Goal: Transaction & Acquisition: Purchase product/service

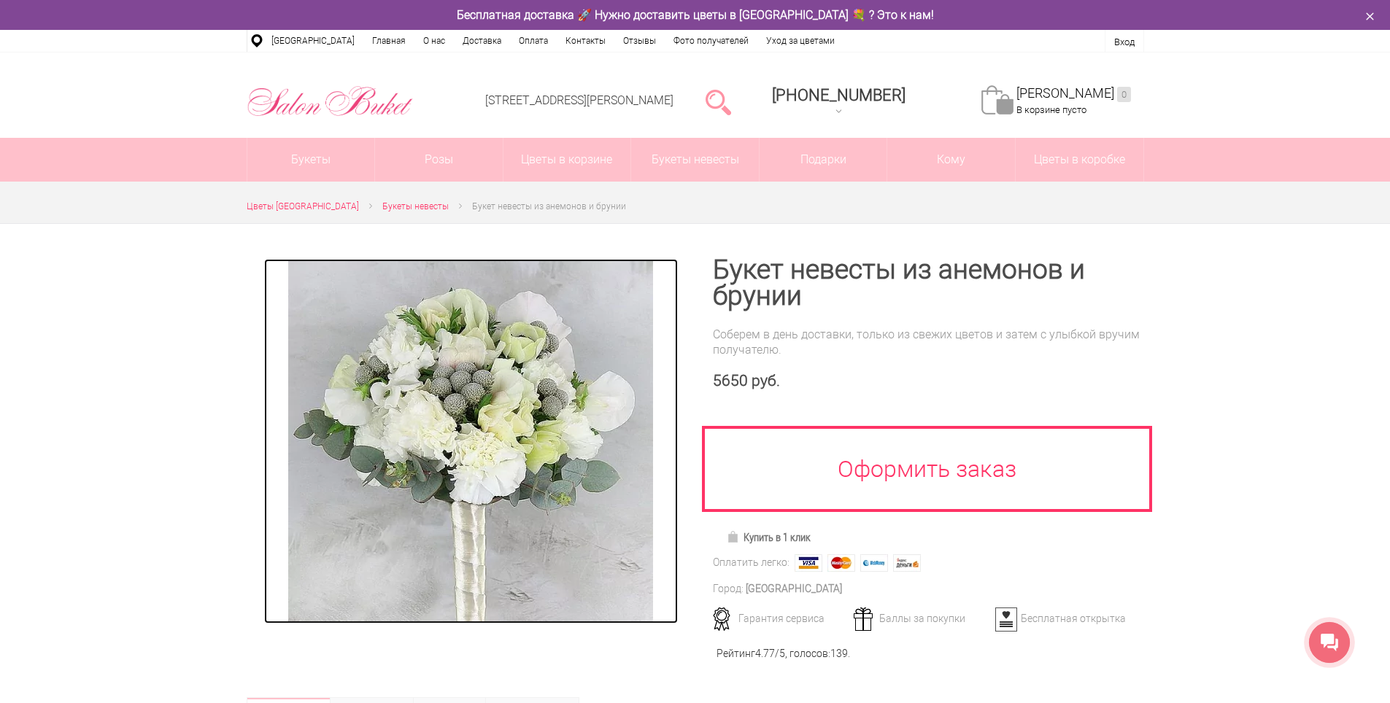
click at [467, 404] on img at bounding box center [470, 441] width 365 height 365
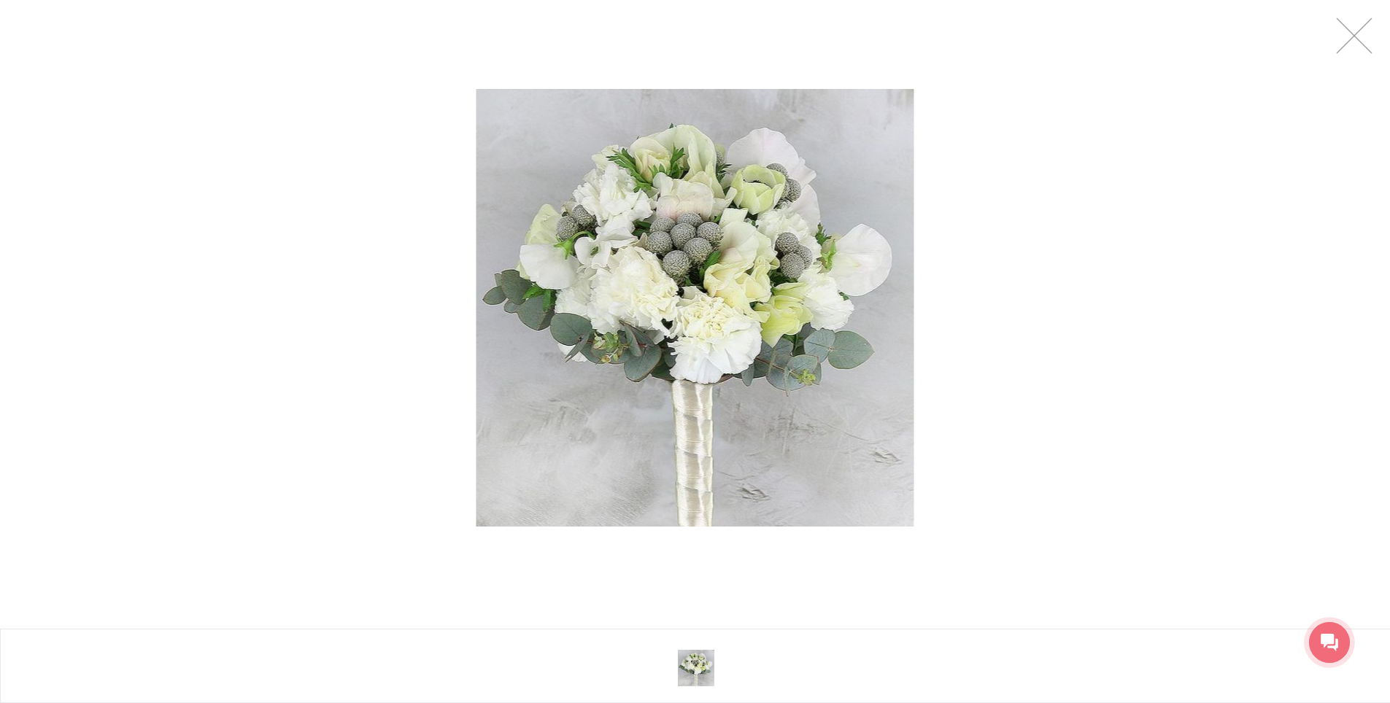
click at [399, 300] on div at bounding box center [695, 308] width 1390 height 616
click at [1335, 38] on div at bounding box center [695, 308] width 1390 height 616
click at [1355, 39] on link at bounding box center [1354, 36] width 36 height 36
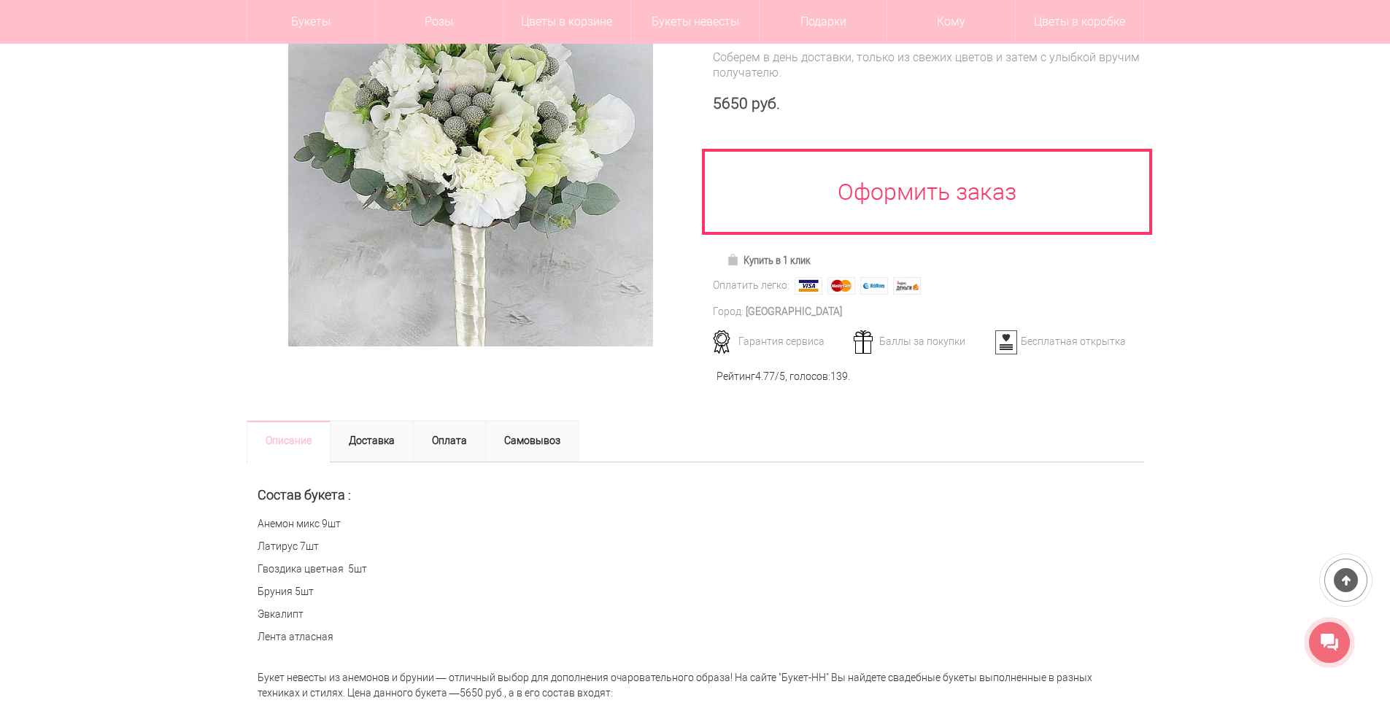
scroll to position [292, 0]
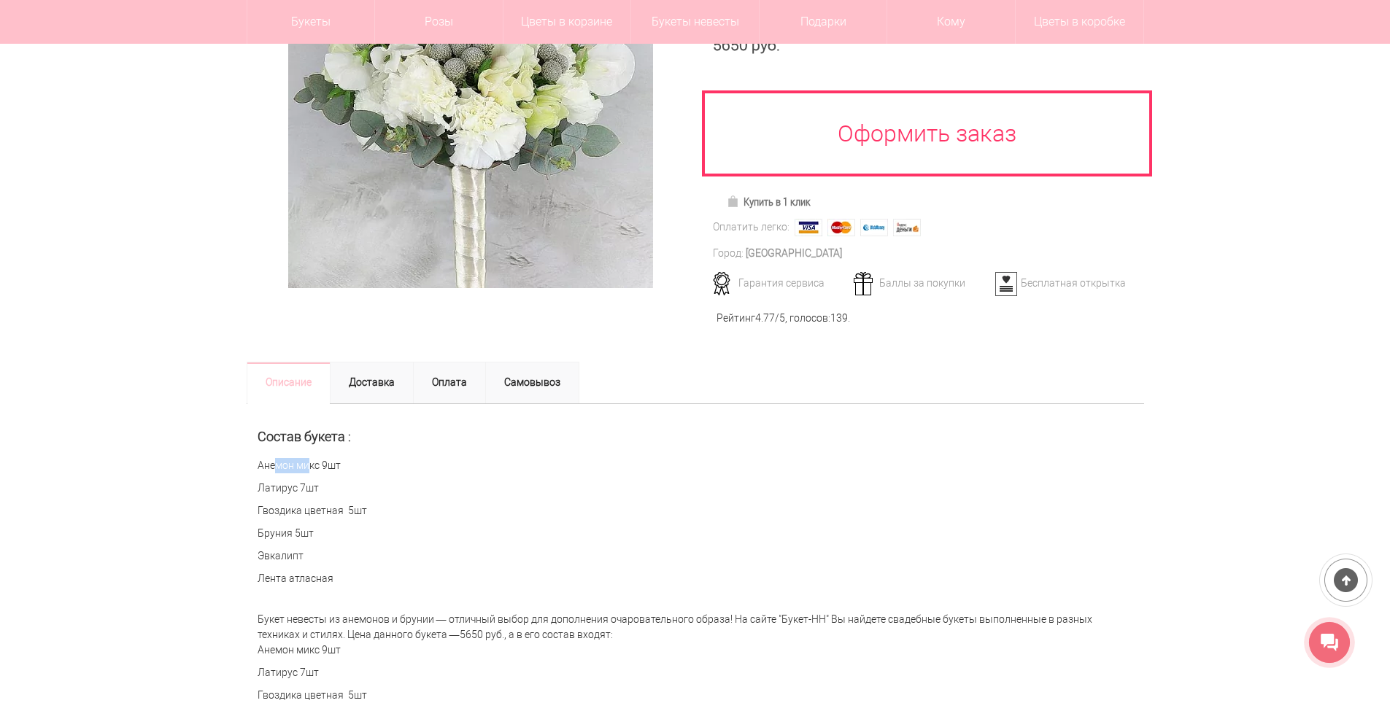
drag, startPoint x: 257, startPoint y: 465, endPoint x: 292, endPoint y: 467, distance: 35.1
click at [292, 467] on p "Анемон микс 9шт" at bounding box center [695, 465] width 875 height 15
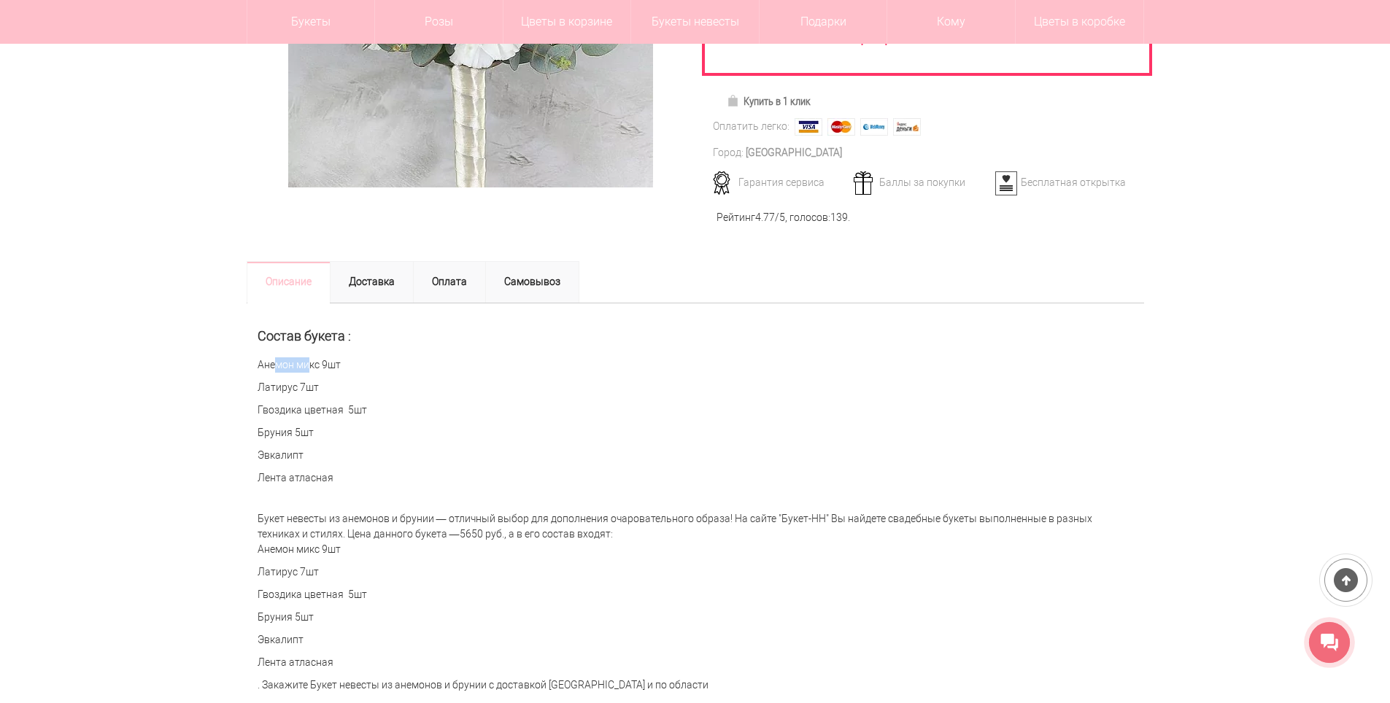
scroll to position [438, 0]
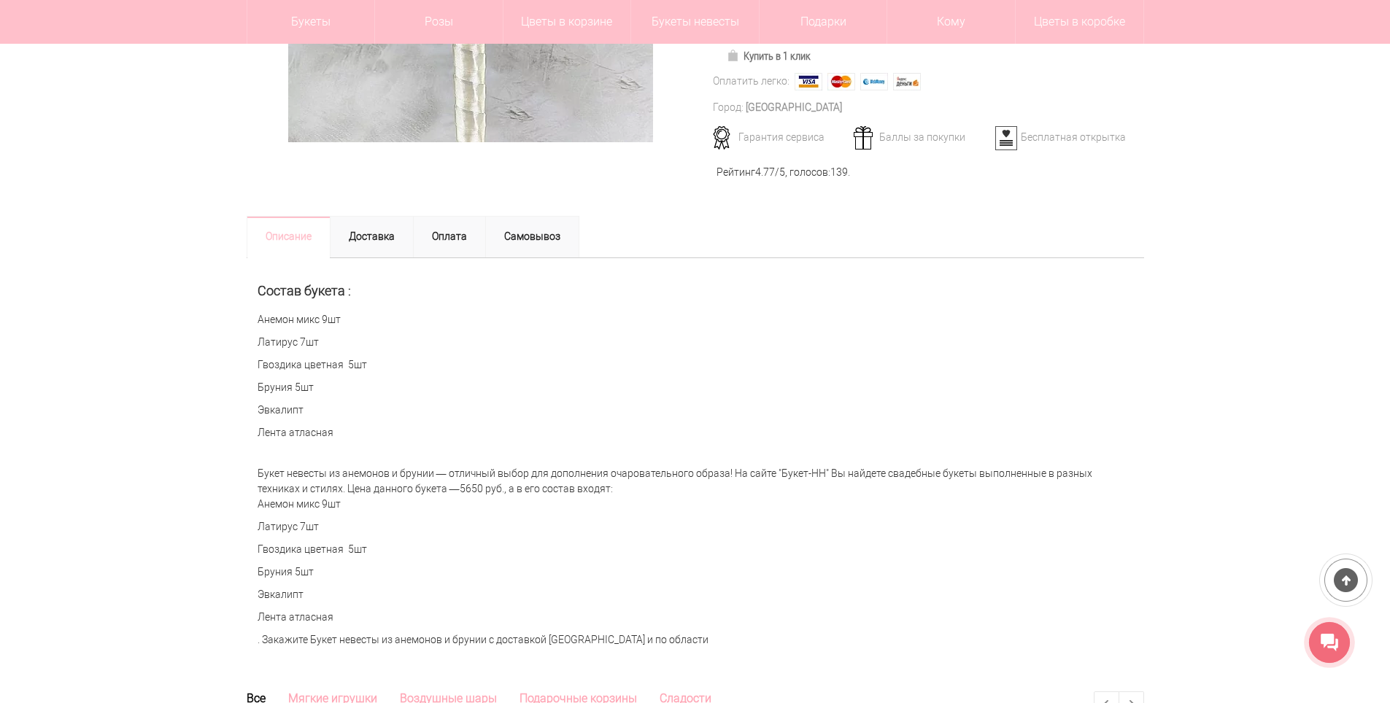
click at [328, 392] on p "Бруния 5шт" at bounding box center [695, 387] width 875 height 15
drag, startPoint x: 259, startPoint y: 341, endPoint x: 295, endPoint y: 341, distance: 35.7
click at [295, 341] on p "Латирус 7шт" at bounding box center [695, 342] width 875 height 15
click at [258, 374] on div "Состав букета : Анемон микс 9шт Латирус 7шт Гвоздика цветная 5шт Бруния 5шт Эвк…" at bounding box center [695, 358] width 897 height 201
drag, startPoint x: 258, startPoint y: 385, endPoint x: 293, endPoint y: 386, distance: 35.0
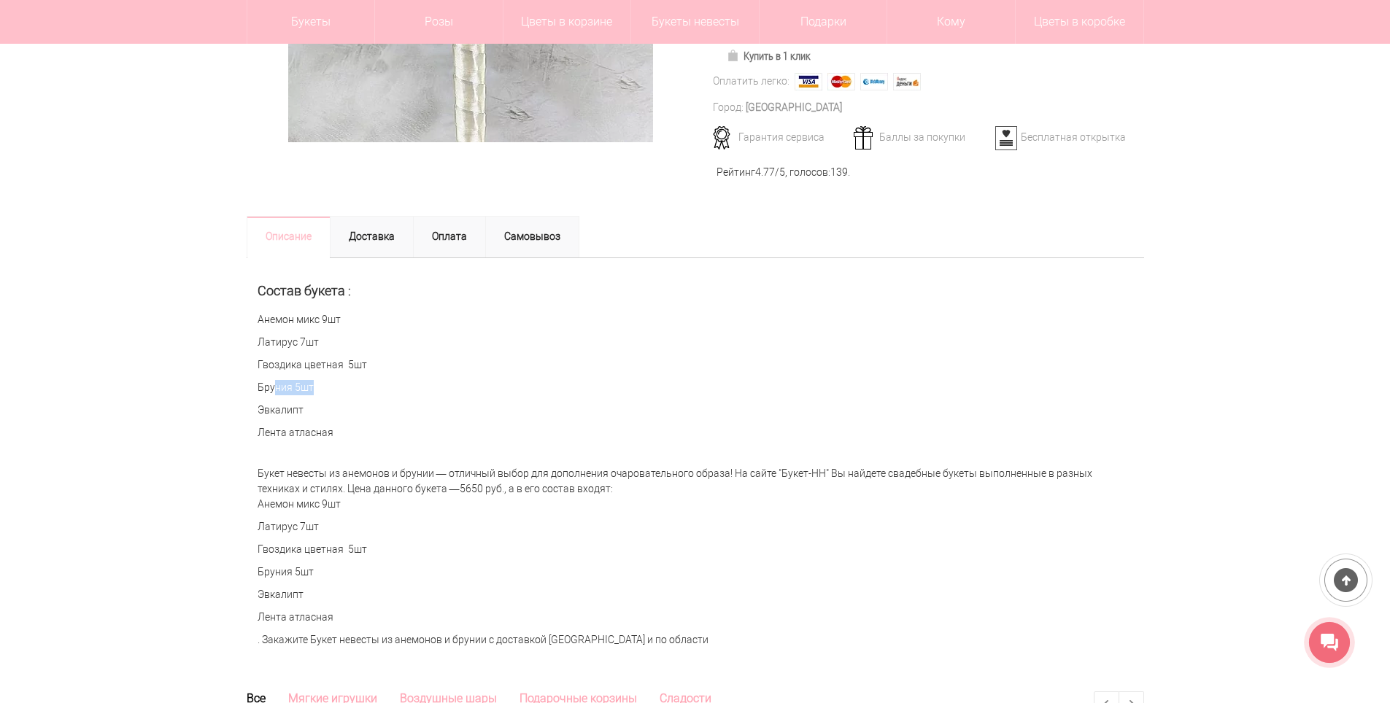
click at [293, 386] on p "Бруния 5шт" at bounding box center [695, 387] width 875 height 15
click at [692, 411] on p "Эвкалипт" at bounding box center [695, 410] width 875 height 15
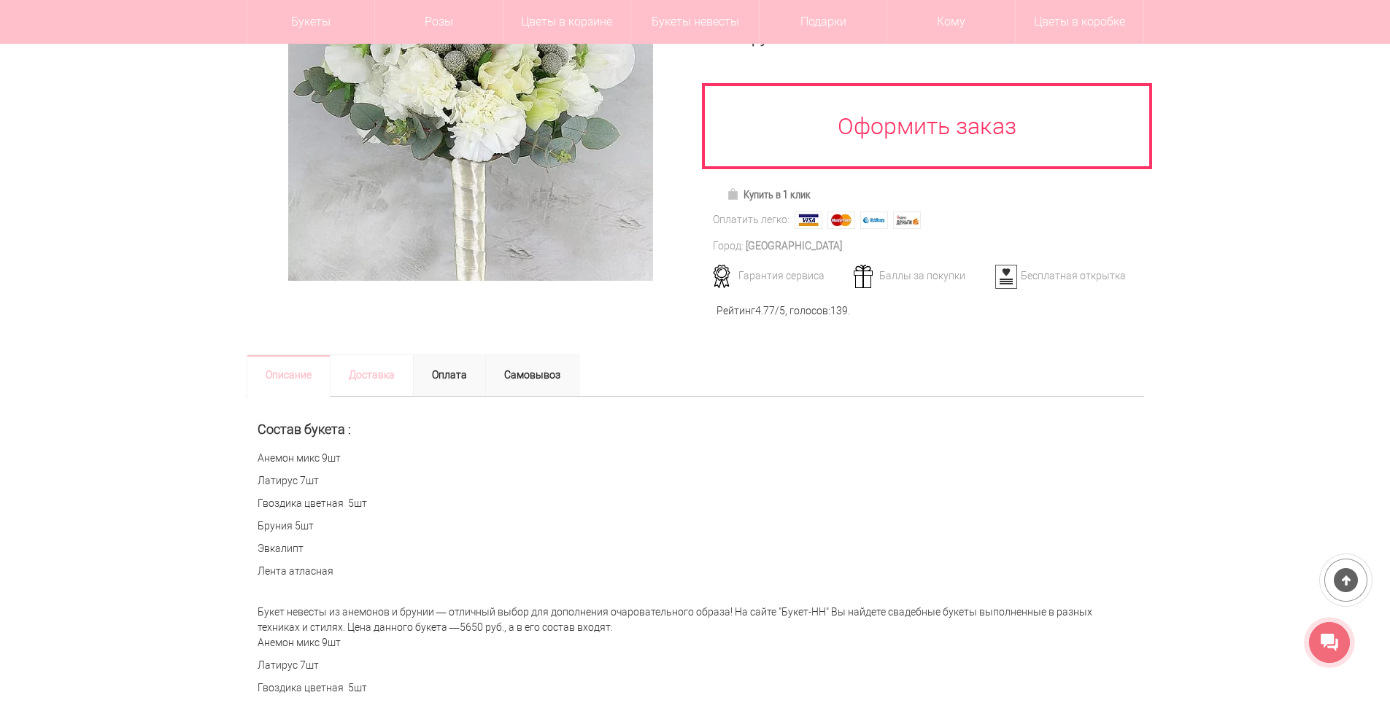
scroll to position [365, 0]
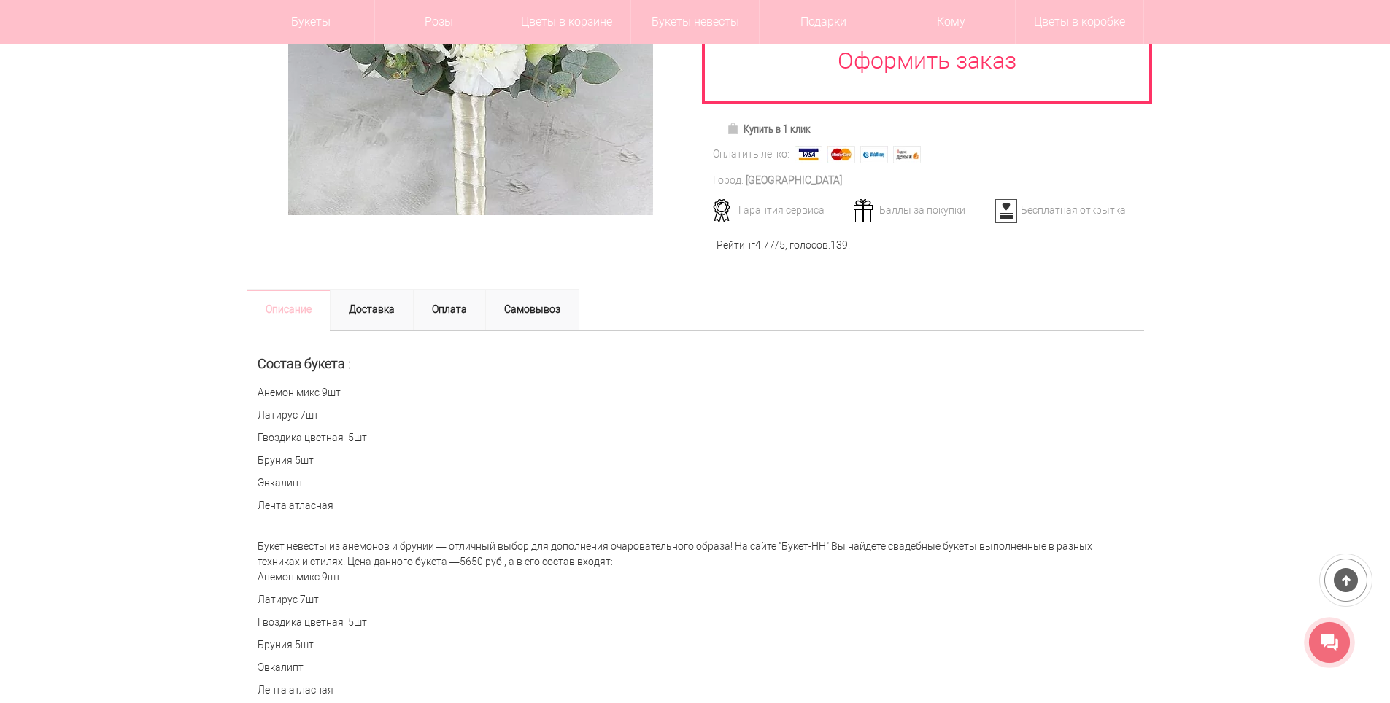
drag, startPoint x: 256, startPoint y: 479, endPoint x: 309, endPoint y: 481, distance: 53.3
click at [309, 481] on div "Состав букета : Анемон микс 9шт Латирус 7шт Гвоздика цветная 5шт Бруния 5шт Эвк…" at bounding box center [695, 431] width 897 height 201
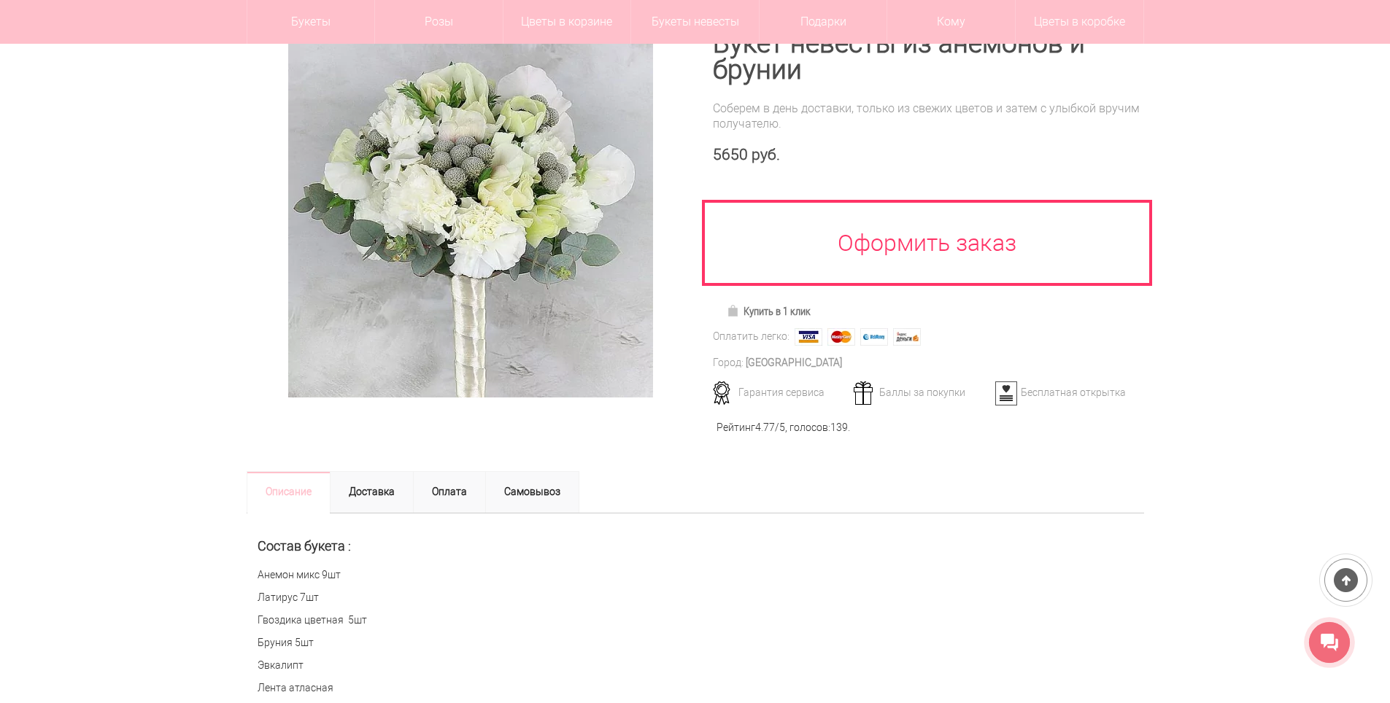
scroll to position [146, 0]
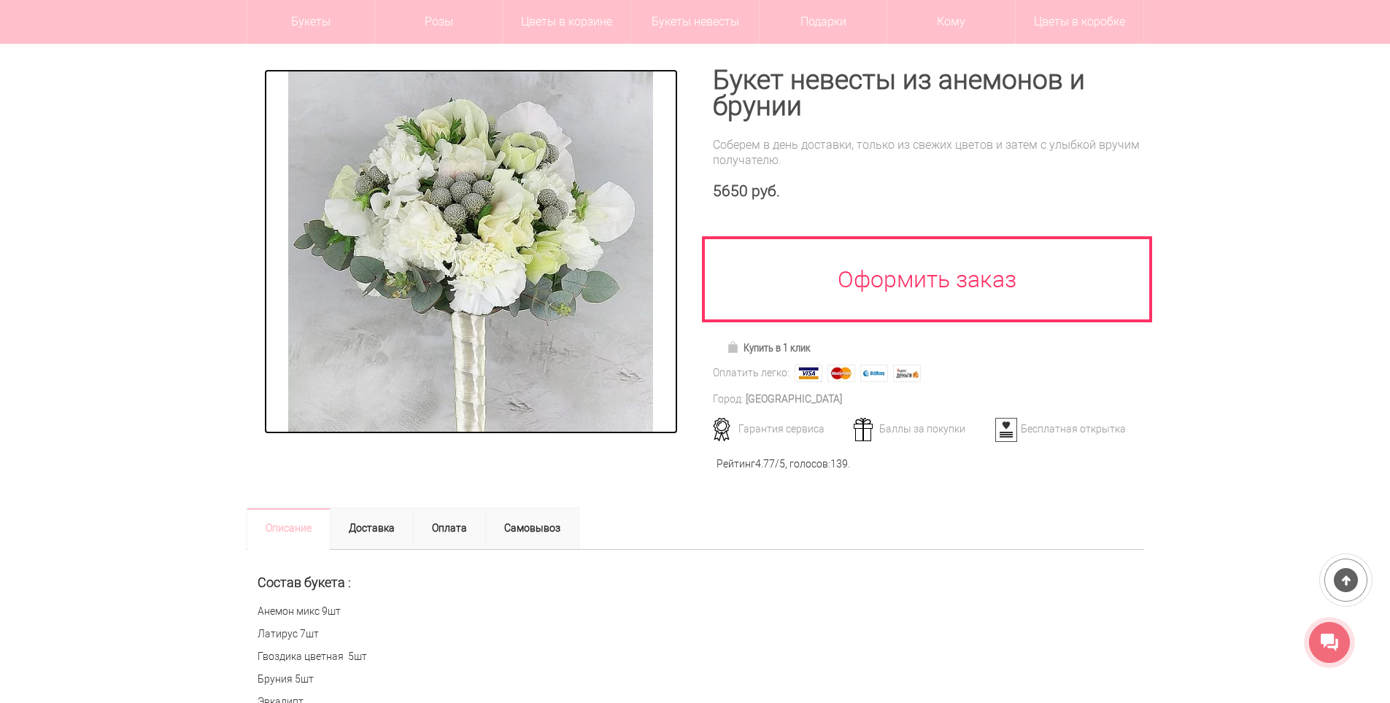
click at [493, 222] on img at bounding box center [470, 251] width 365 height 365
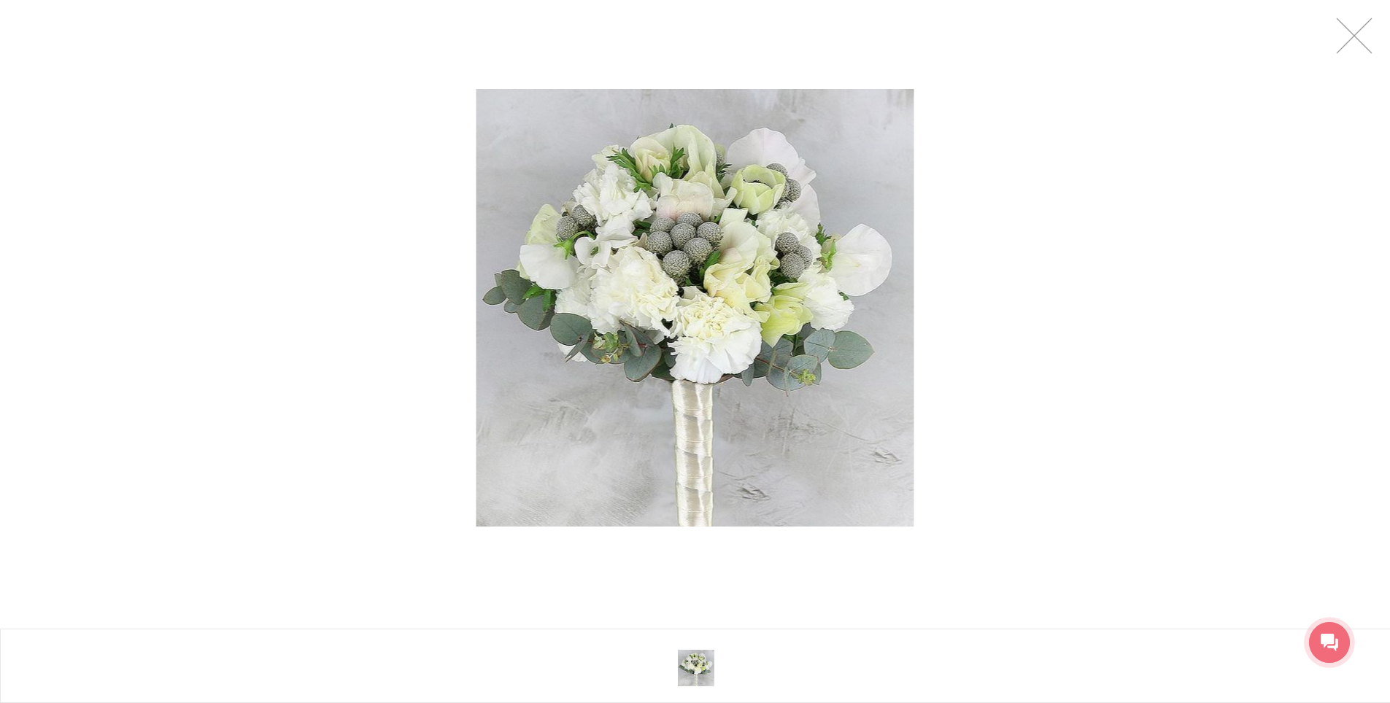
click at [694, 260] on img at bounding box center [695, 308] width 438 height 438
click at [1156, 160] on div at bounding box center [695, 308] width 1390 height 616
click at [1346, 42] on link at bounding box center [1354, 36] width 36 height 36
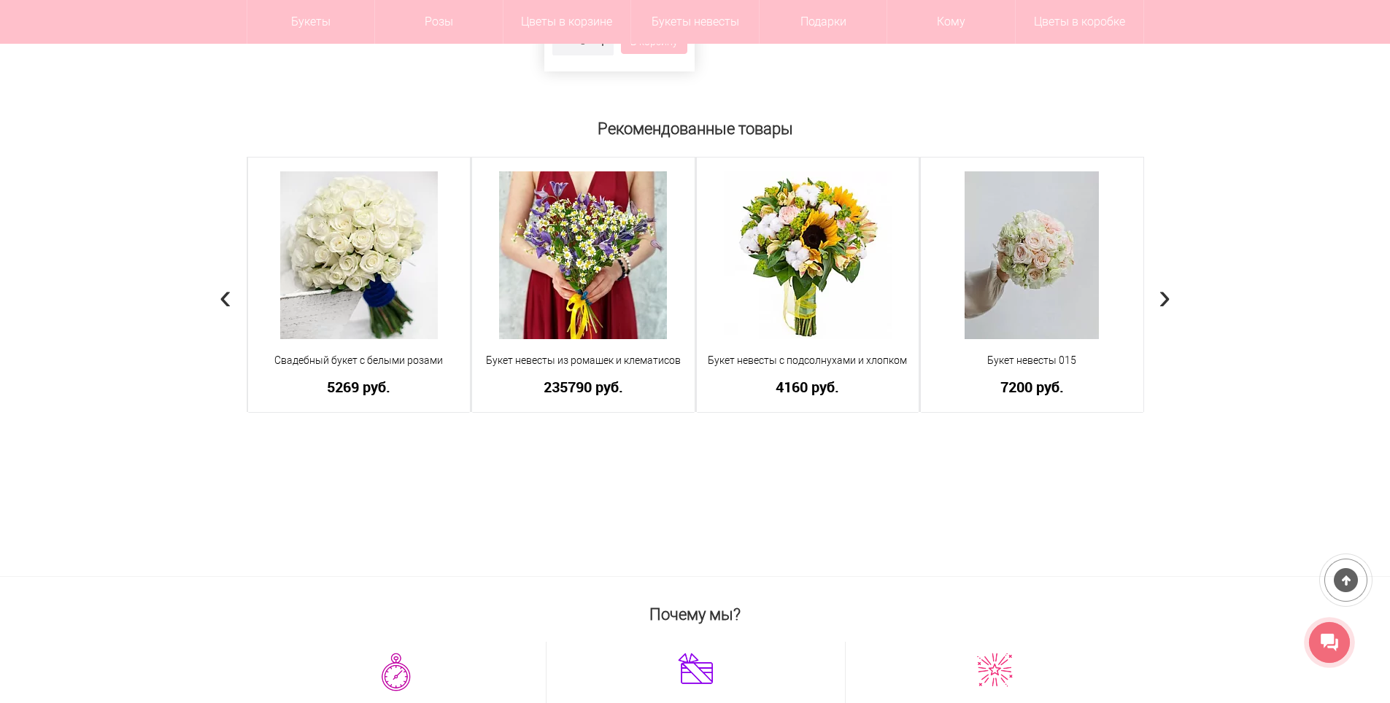
scroll to position [1459, 0]
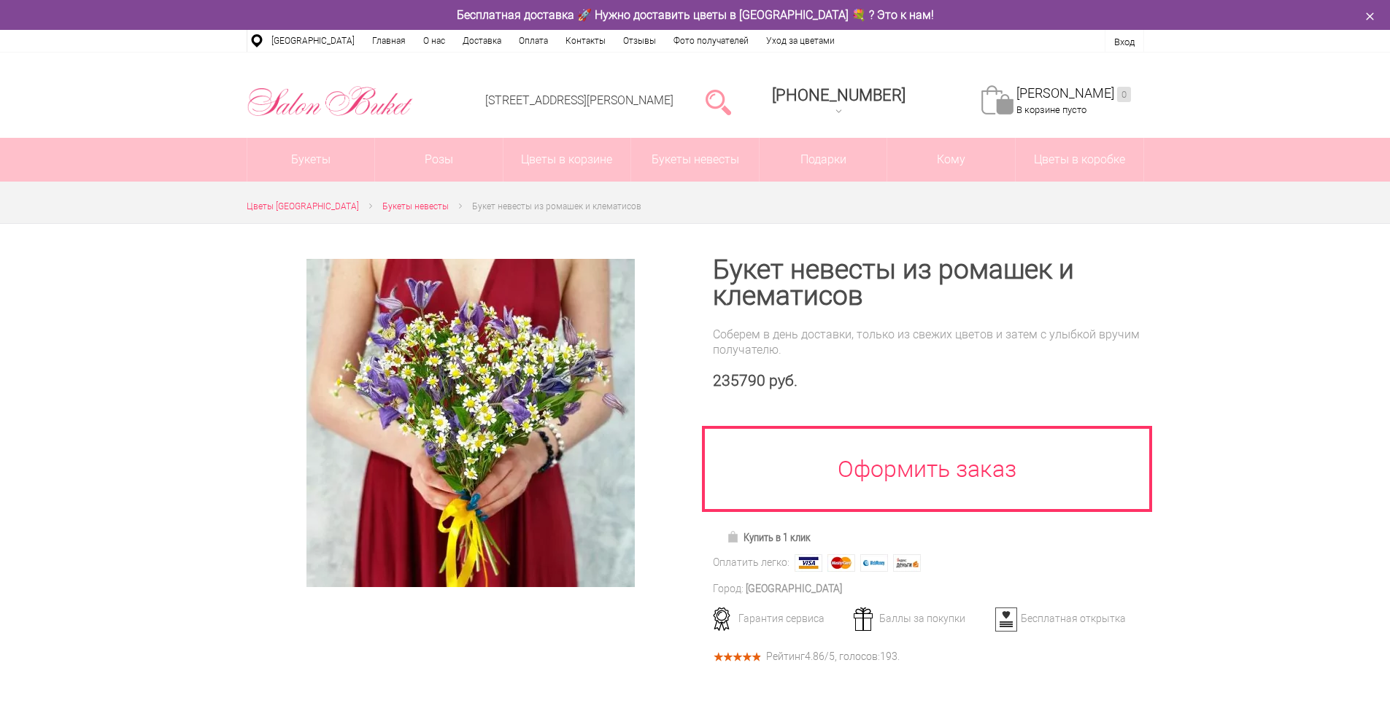
click at [734, 379] on div "235790 руб." at bounding box center [928, 381] width 431 height 18
click at [720, 378] on div "235790 руб." at bounding box center [928, 381] width 431 height 18
drag, startPoint x: 740, startPoint y: 379, endPoint x: 792, endPoint y: 379, distance: 52.5
click at [754, 379] on div "235790 руб." at bounding box center [928, 381] width 431 height 18
click at [856, 380] on div "235790 руб." at bounding box center [928, 381] width 431 height 18
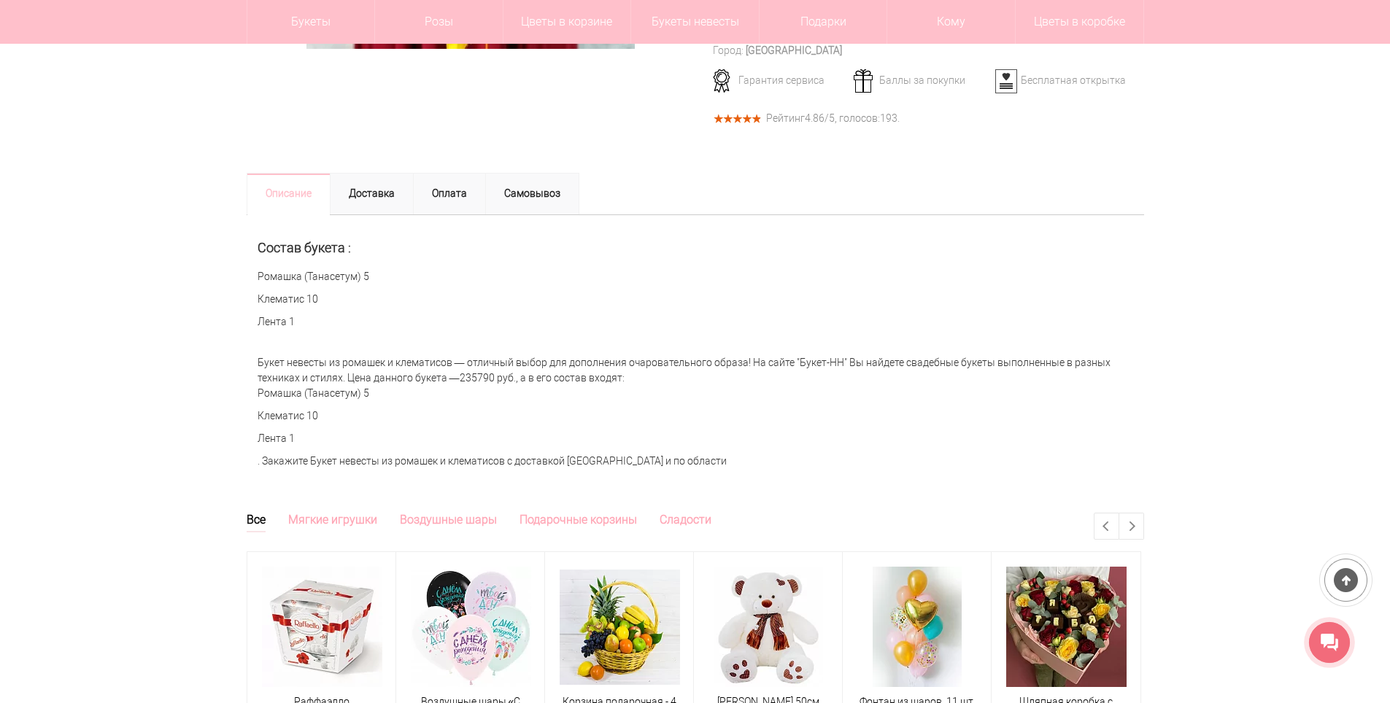
scroll to position [438, 0]
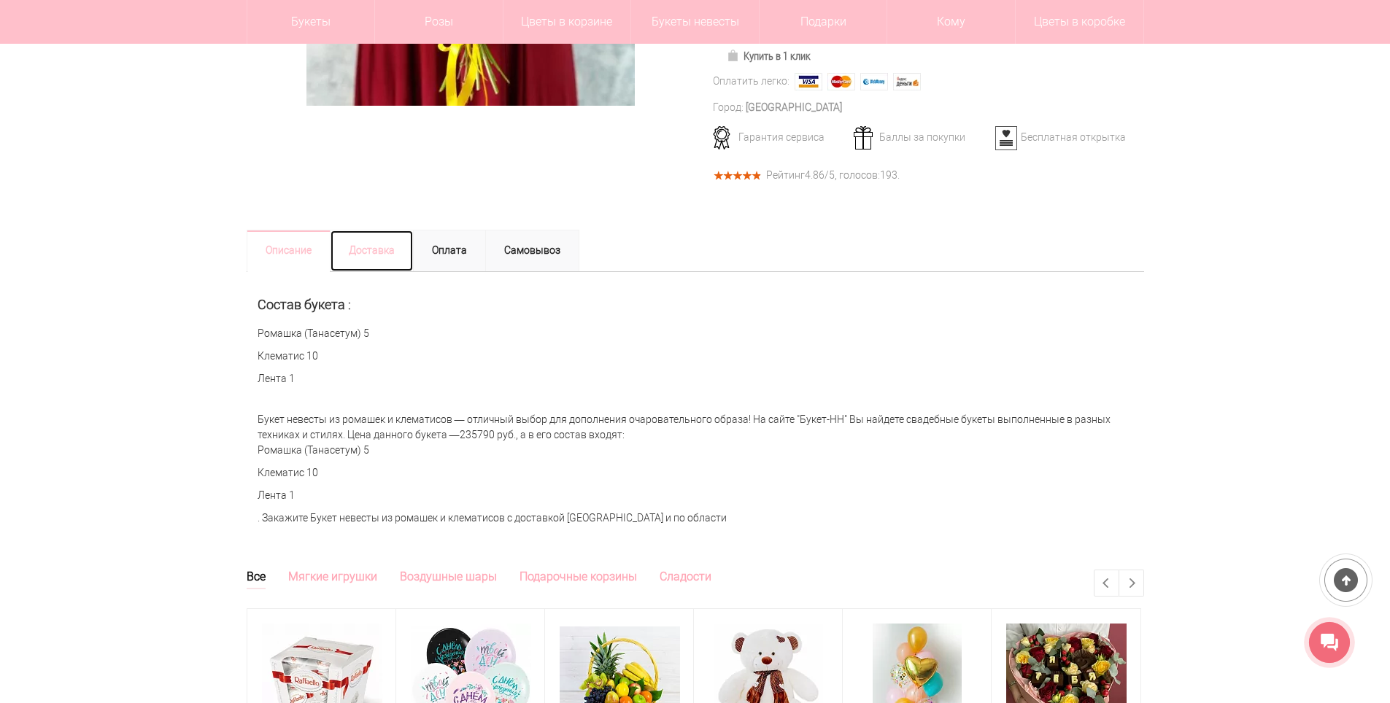
click at [387, 261] on link "Доставка" at bounding box center [372, 251] width 84 height 42
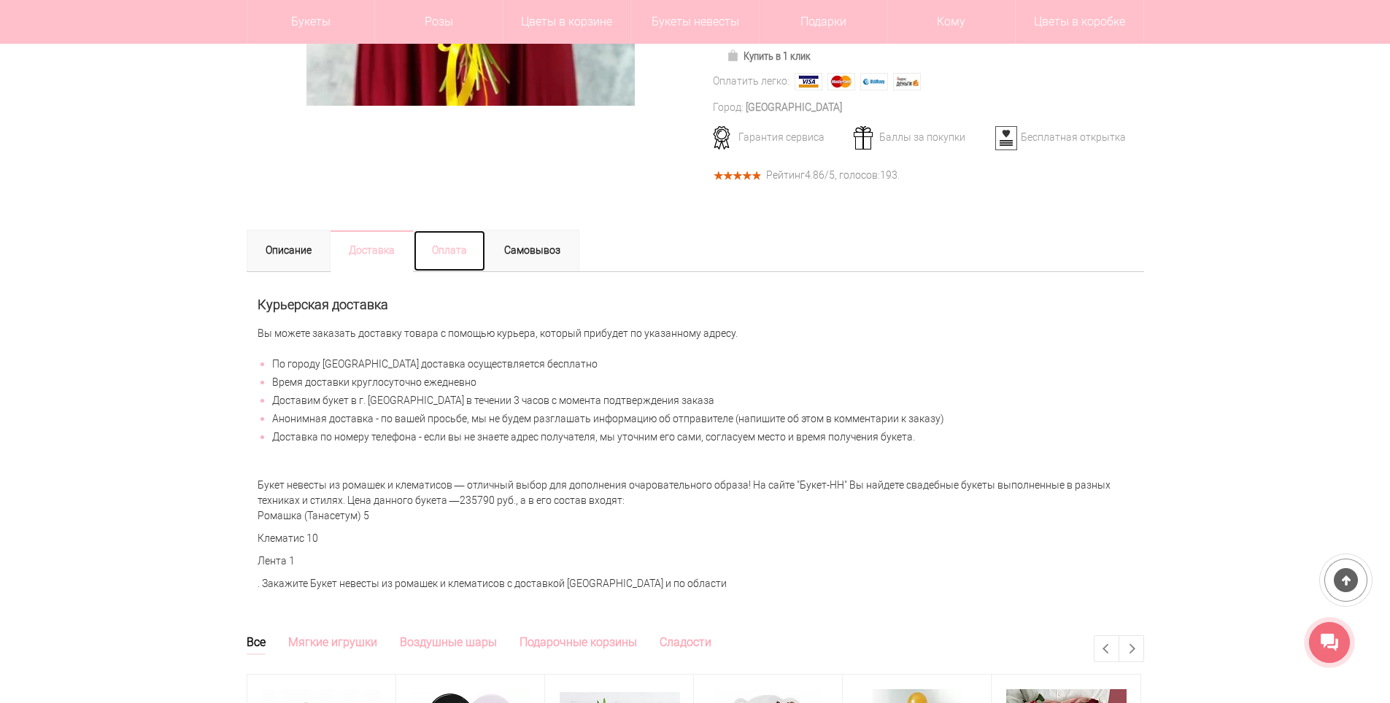
click at [451, 255] on link "Оплата" at bounding box center [449, 251] width 73 height 42
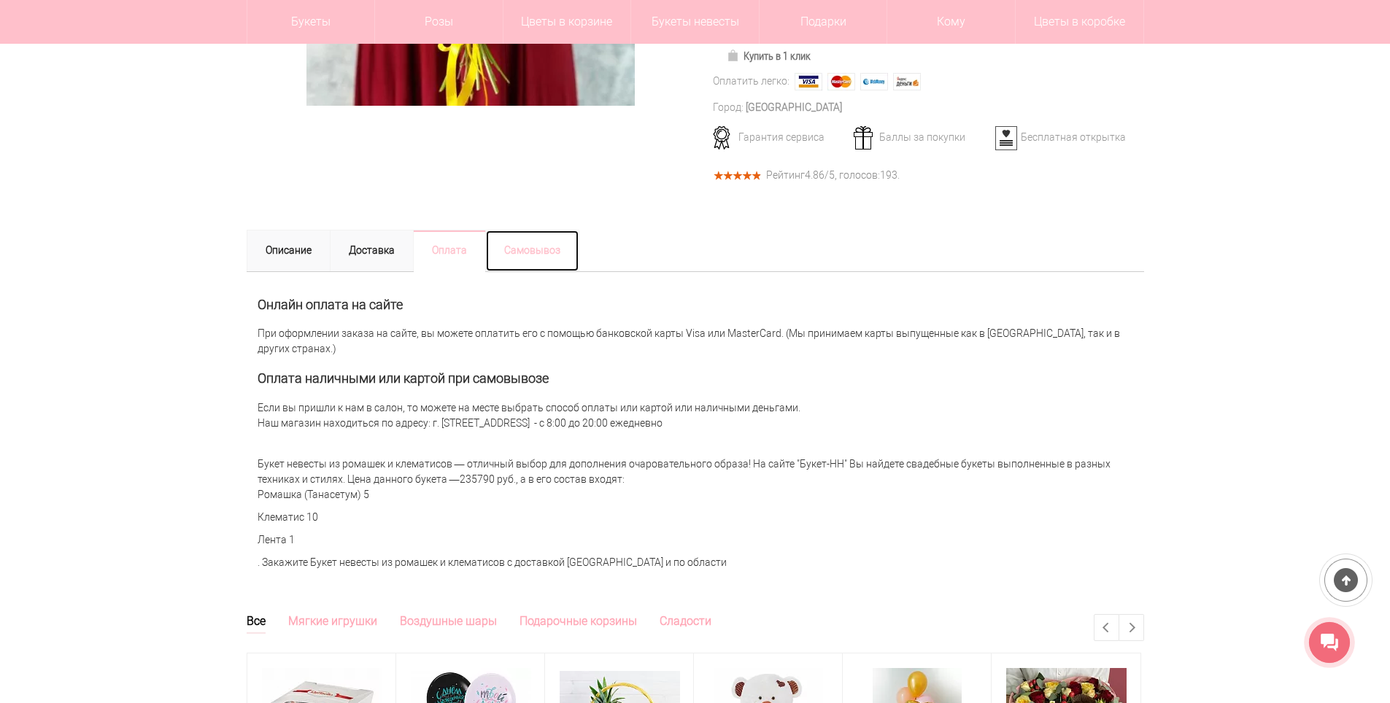
click at [523, 249] on link "Самовывоз" at bounding box center [532, 251] width 94 height 42
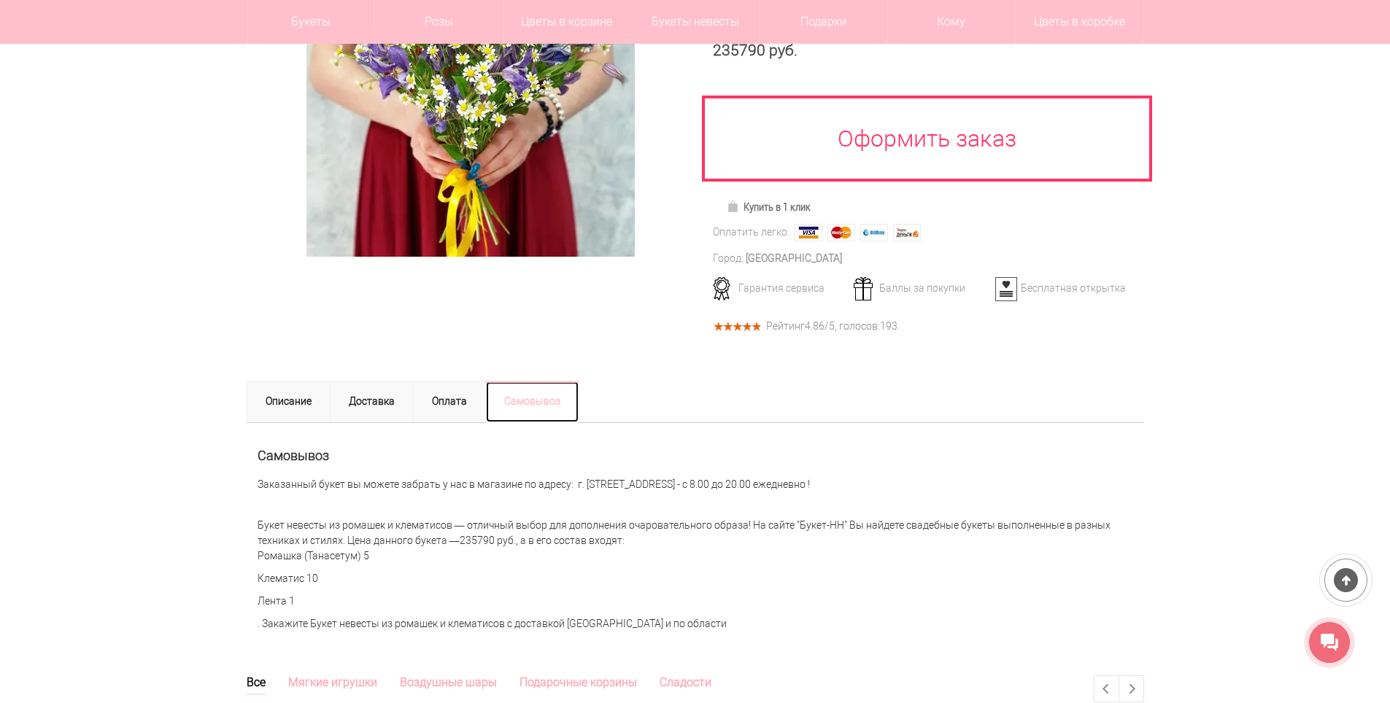
scroll to position [292, 0]
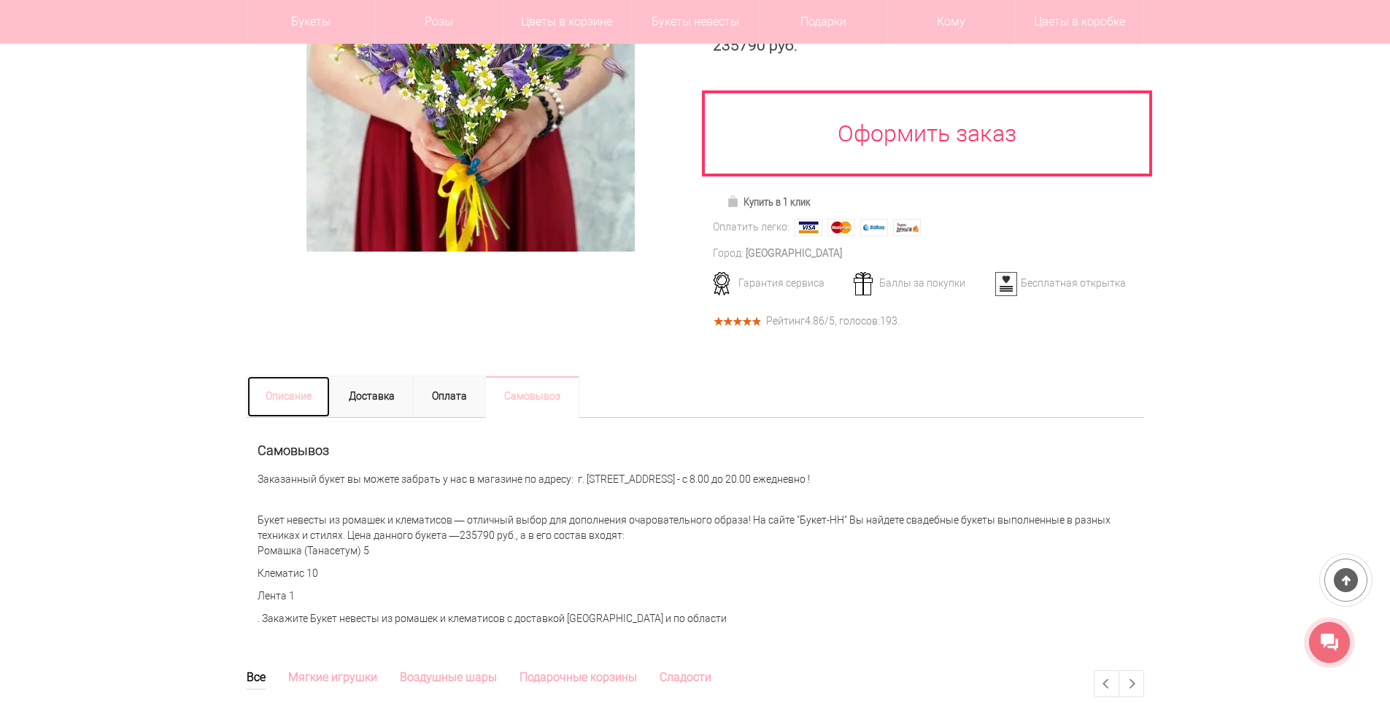
click at [303, 397] on link "Описание" at bounding box center [289, 397] width 84 height 42
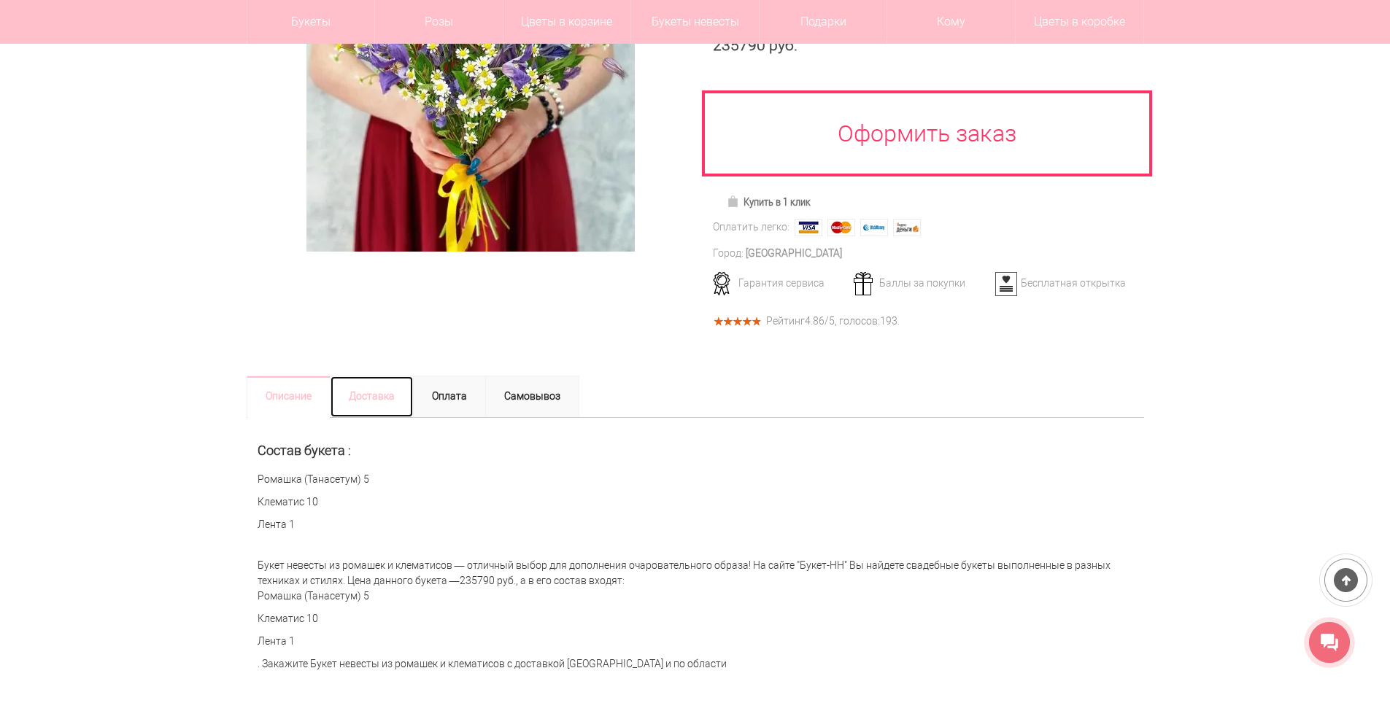
click at [363, 395] on link "Доставка" at bounding box center [372, 397] width 84 height 42
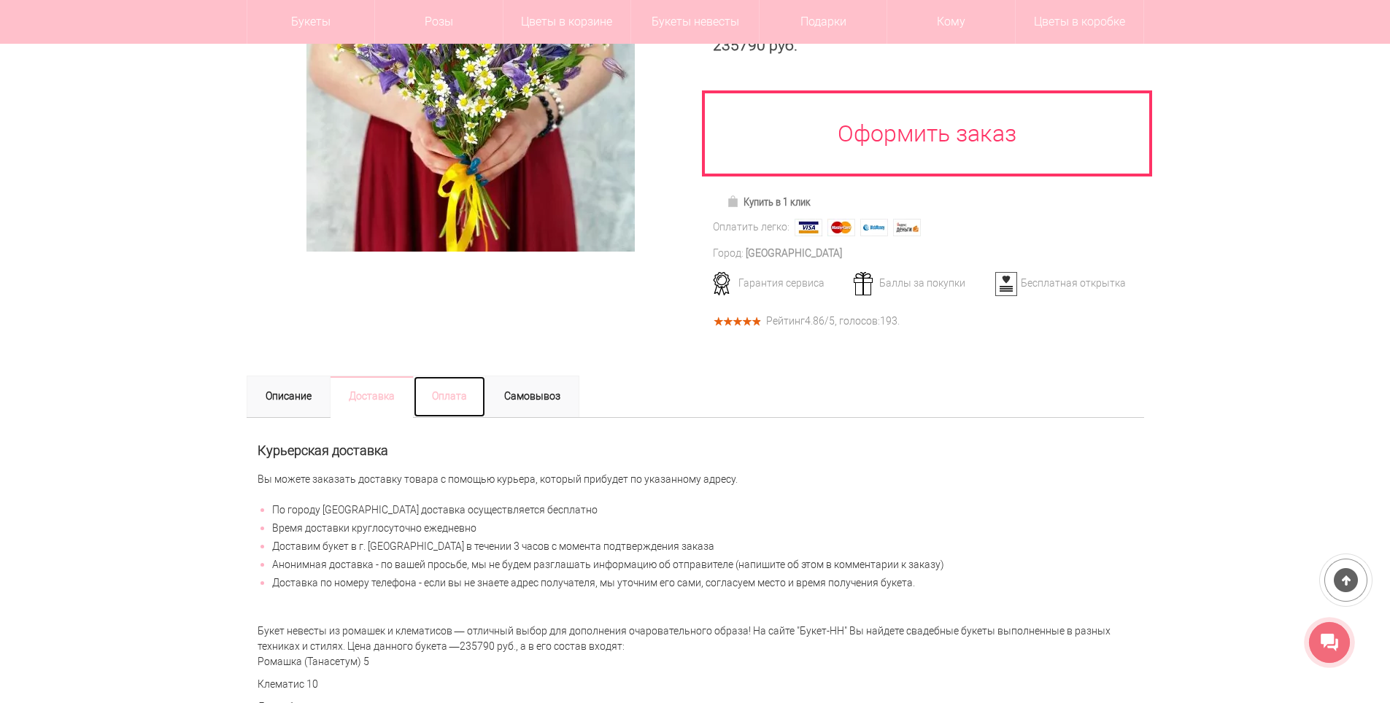
click at [450, 390] on link "Оплата" at bounding box center [449, 397] width 73 height 42
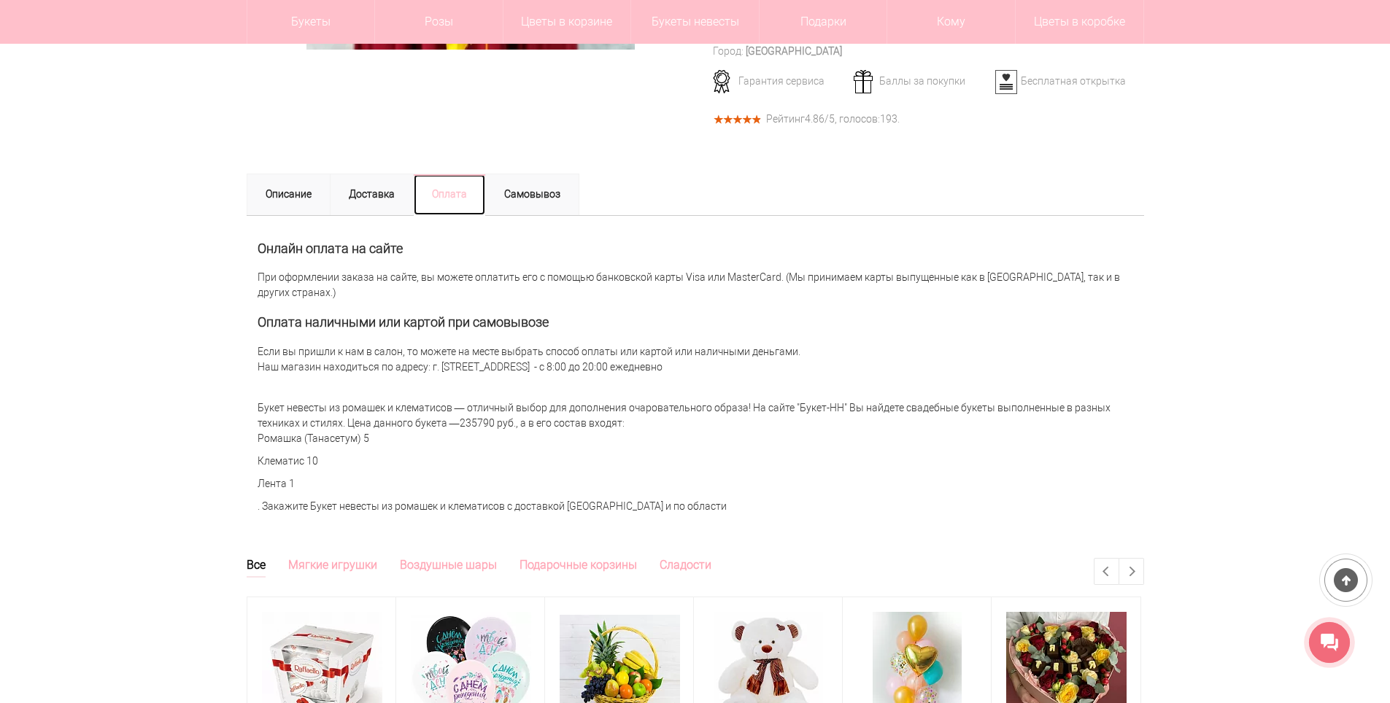
scroll to position [511, 0]
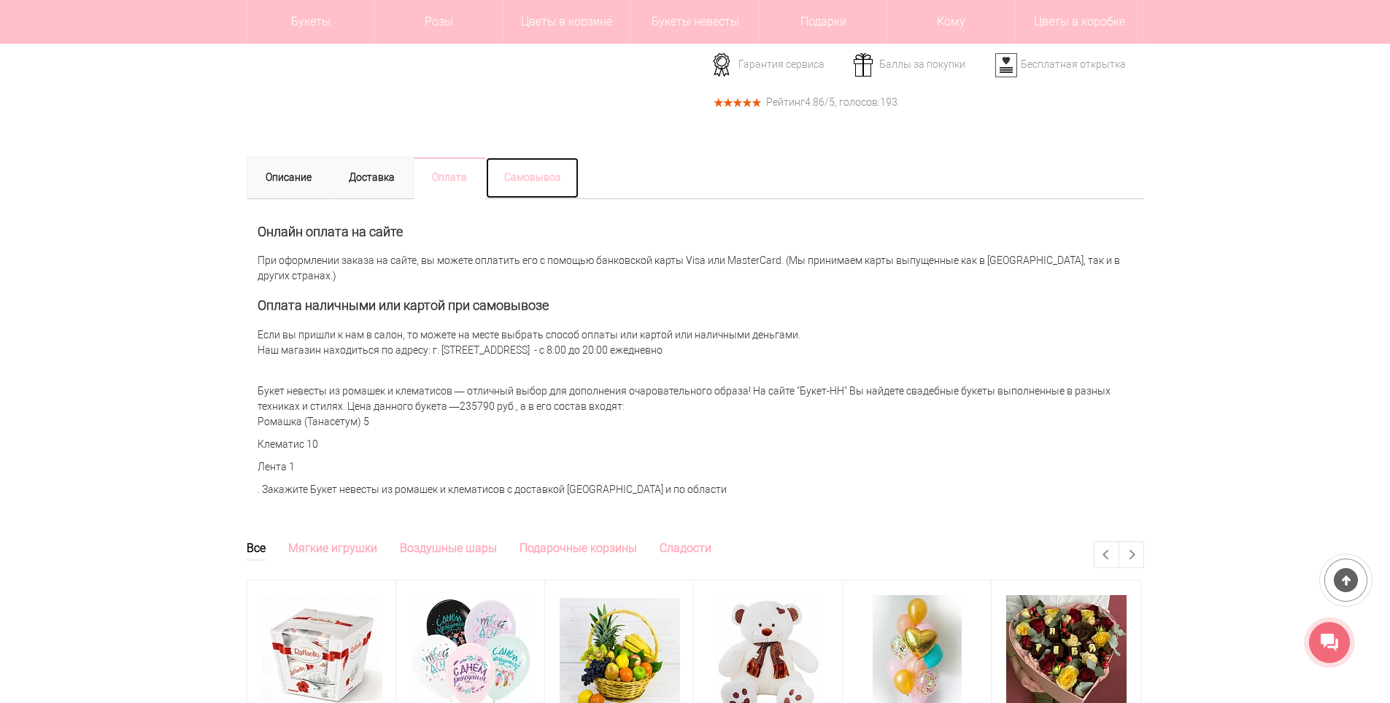
click at [544, 169] on link "Самовывоз" at bounding box center [532, 178] width 94 height 42
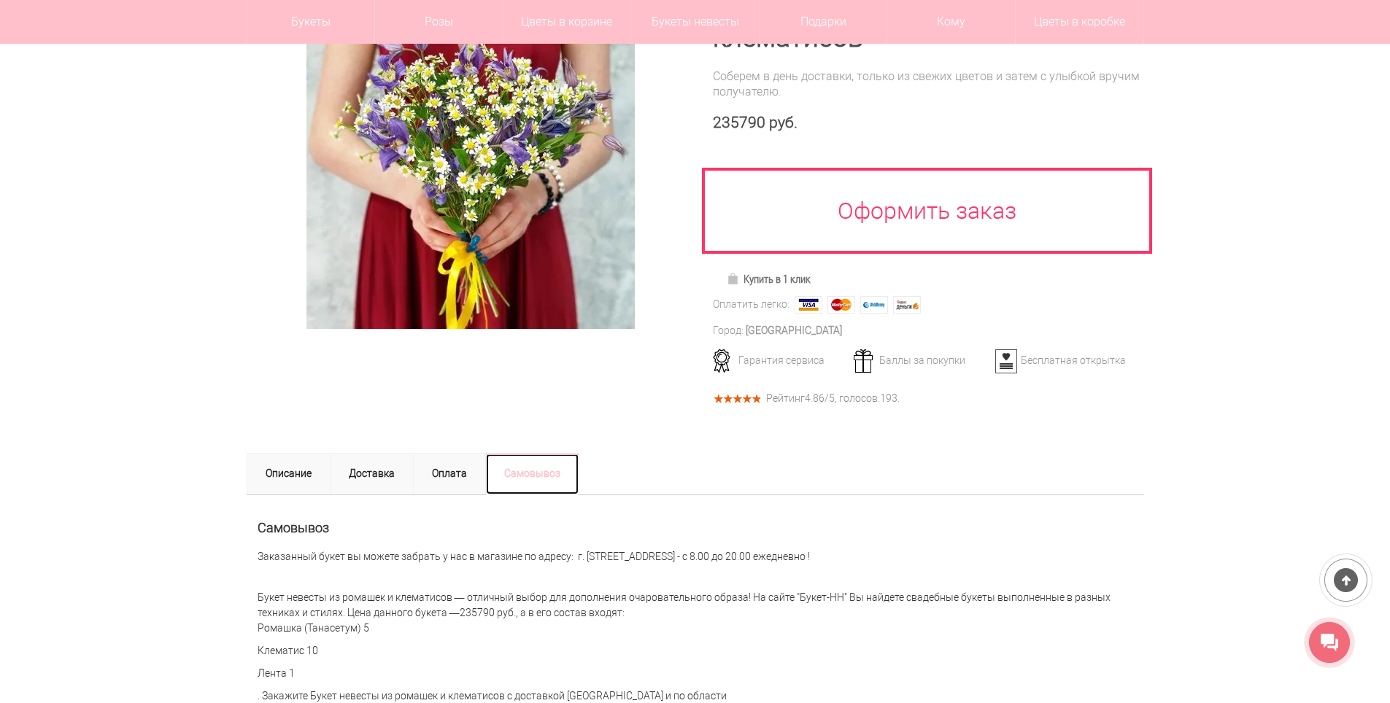
scroll to position [73, 0]
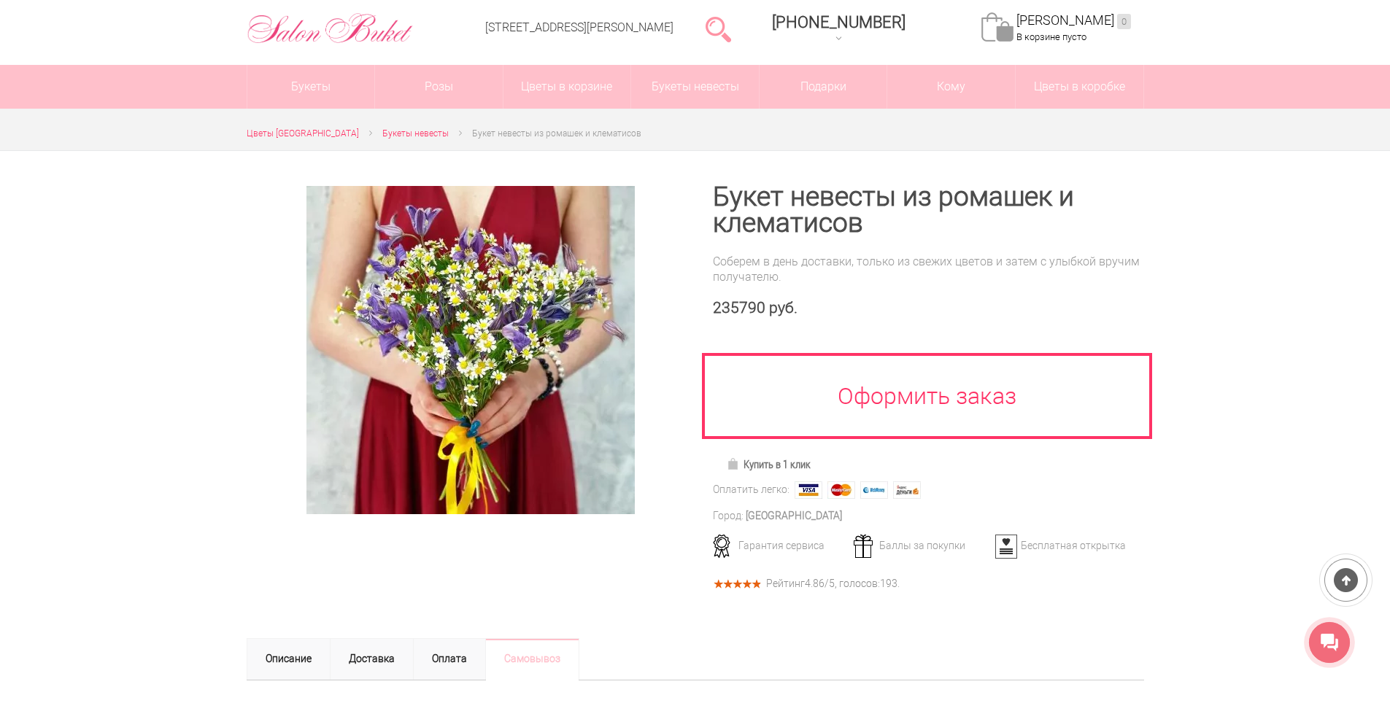
click at [749, 314] on div "235790 руб." at bounding box center [928, 308] width 431 height 18
click at [765, 267] on div "Соберем в день доставки, только из свежих цветов и затем с улыбкой вручим получ…" at bounding box center [928, 269] width 431 height 31
click at [745, 252] on div "Букет невесты из ромашек и клематисов Соберем в день доставки, только из свежих…" at bounding box center [928, 371] width 431 height 374
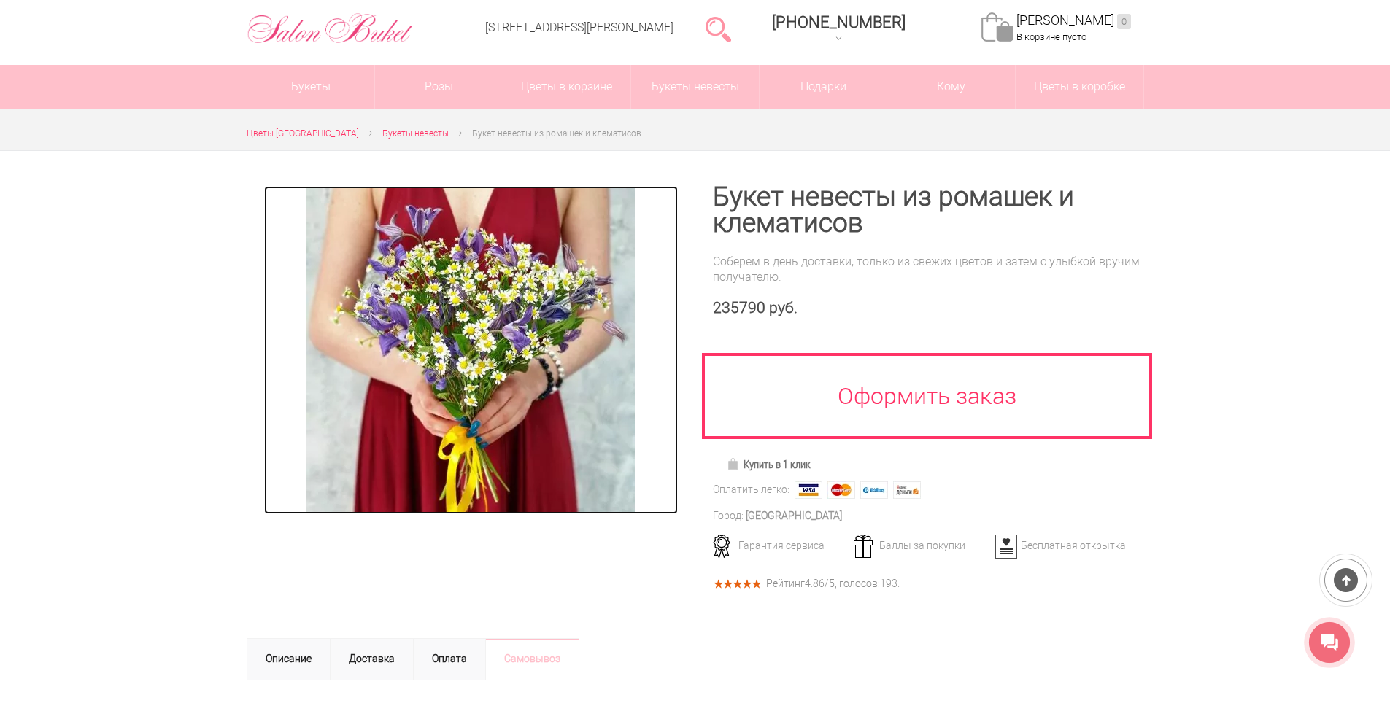
click at [441, 300] on img at bounding box center [470, 350] width 328 height 328
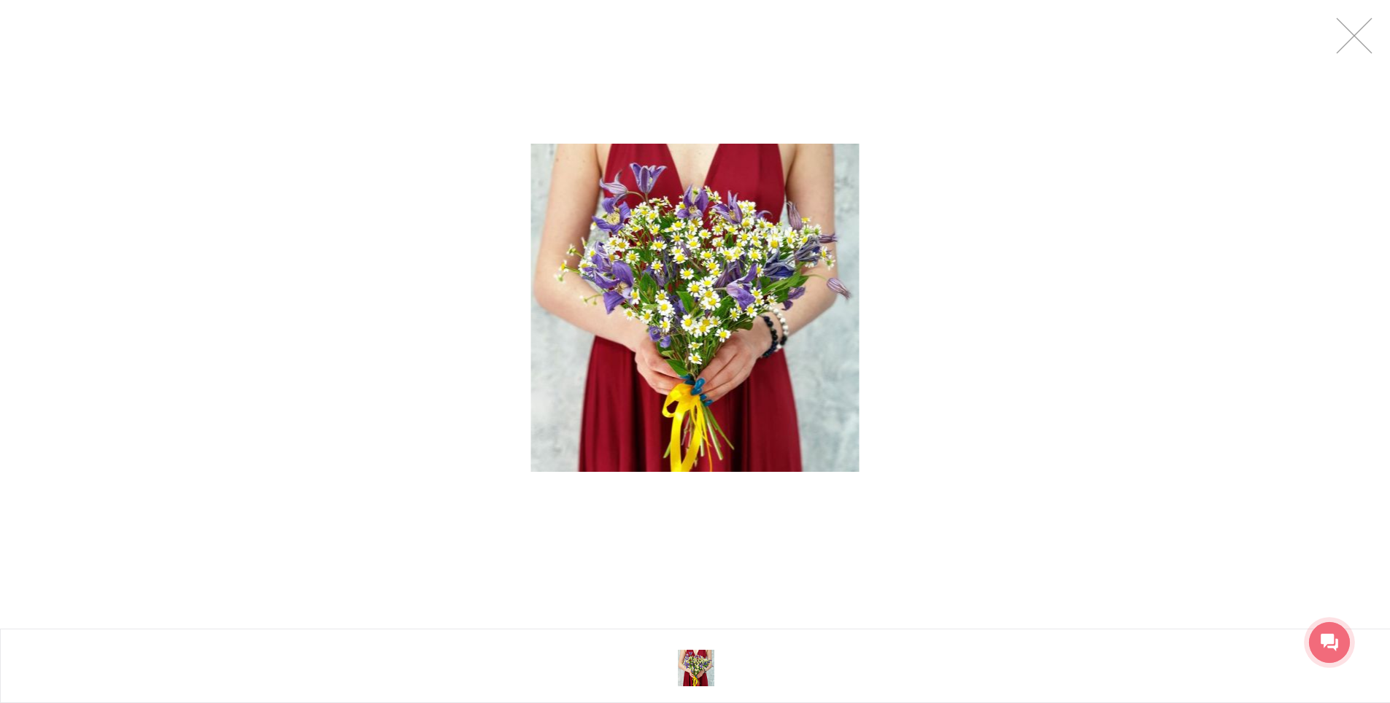
click at [678, 294] on img at bounding box center [695, 308] width 328 height 328
click at [363, 338] on div at bounding box center [695, 308] width 1390 height 616
drag, startPoint x: 1110, startPoint y: 311, endPoint x: 1115, endPoint y: 303, distance: 9.3
click at [1110, 309] on div at bounding box center [695, 308] width 1390 height 616
click at [1350, 42] on link at bounding box center [1354, 36] width 36 height 36
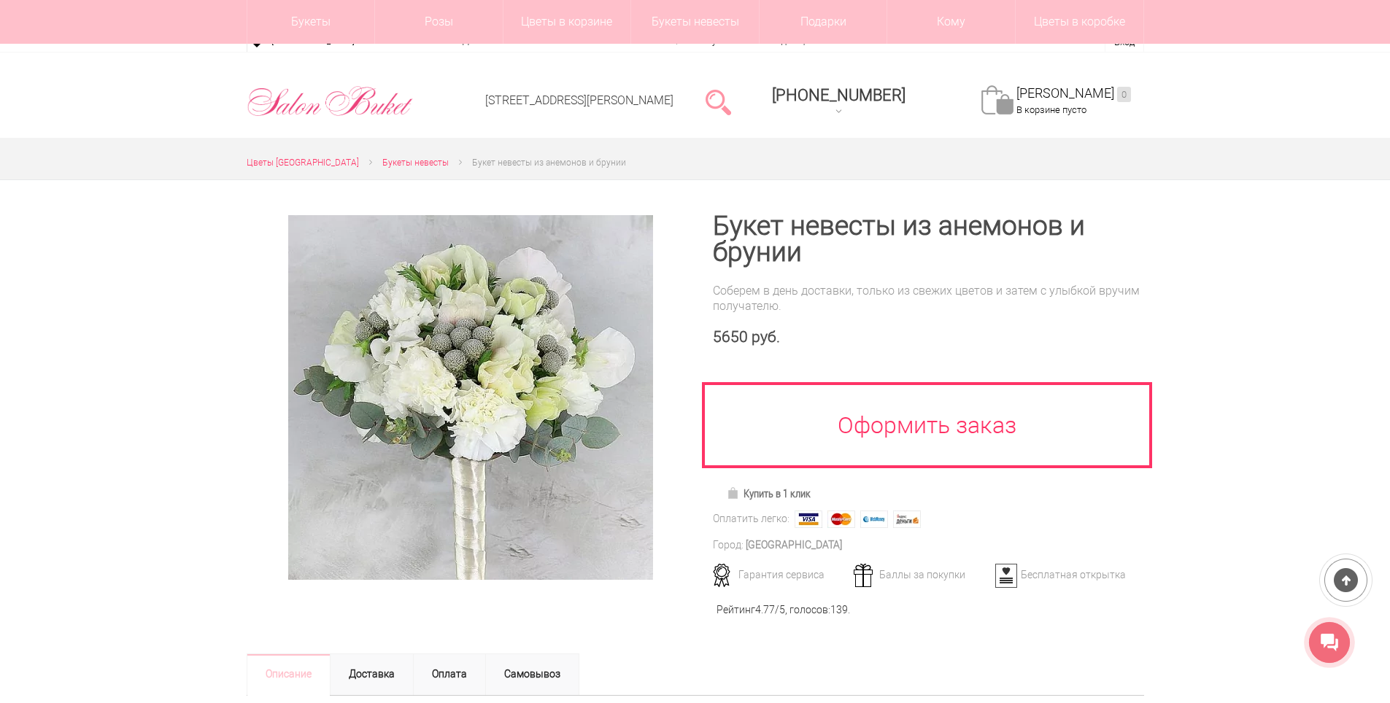
scroll to position [1459, 0]
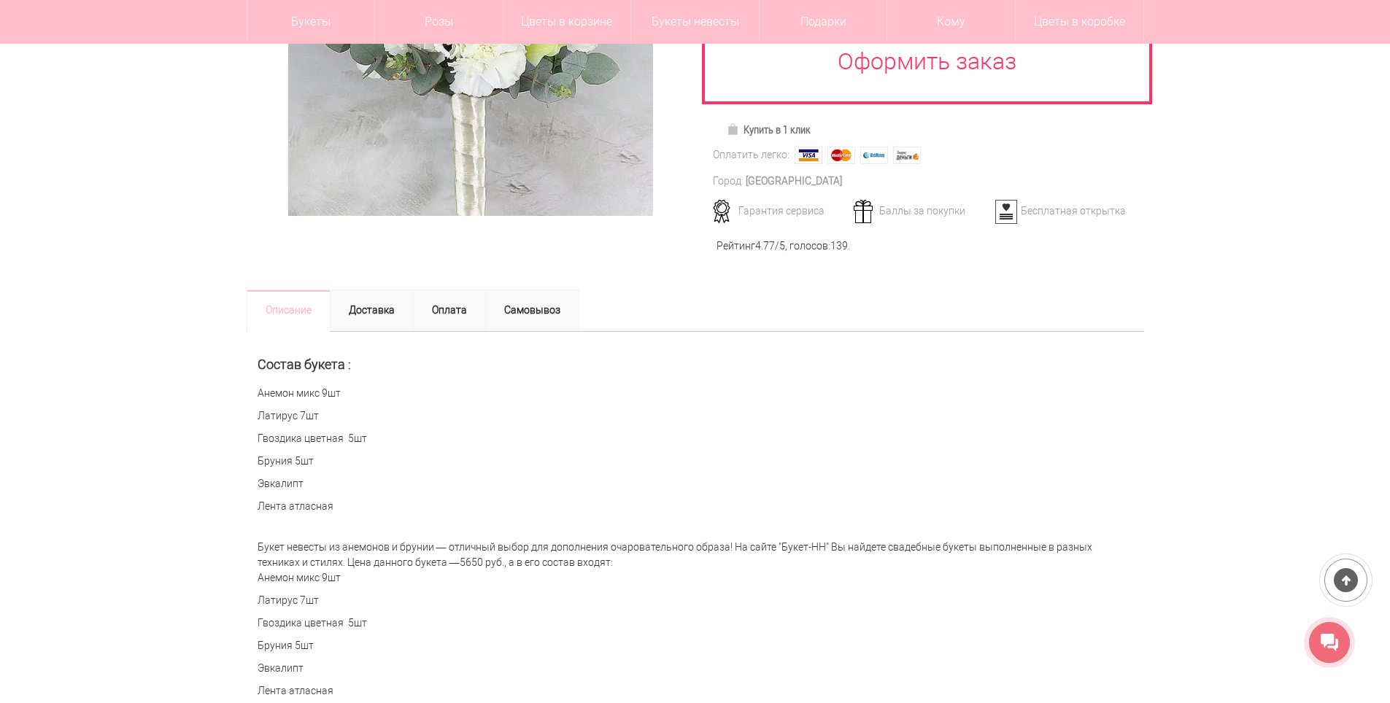
scroll to position [365, 0]
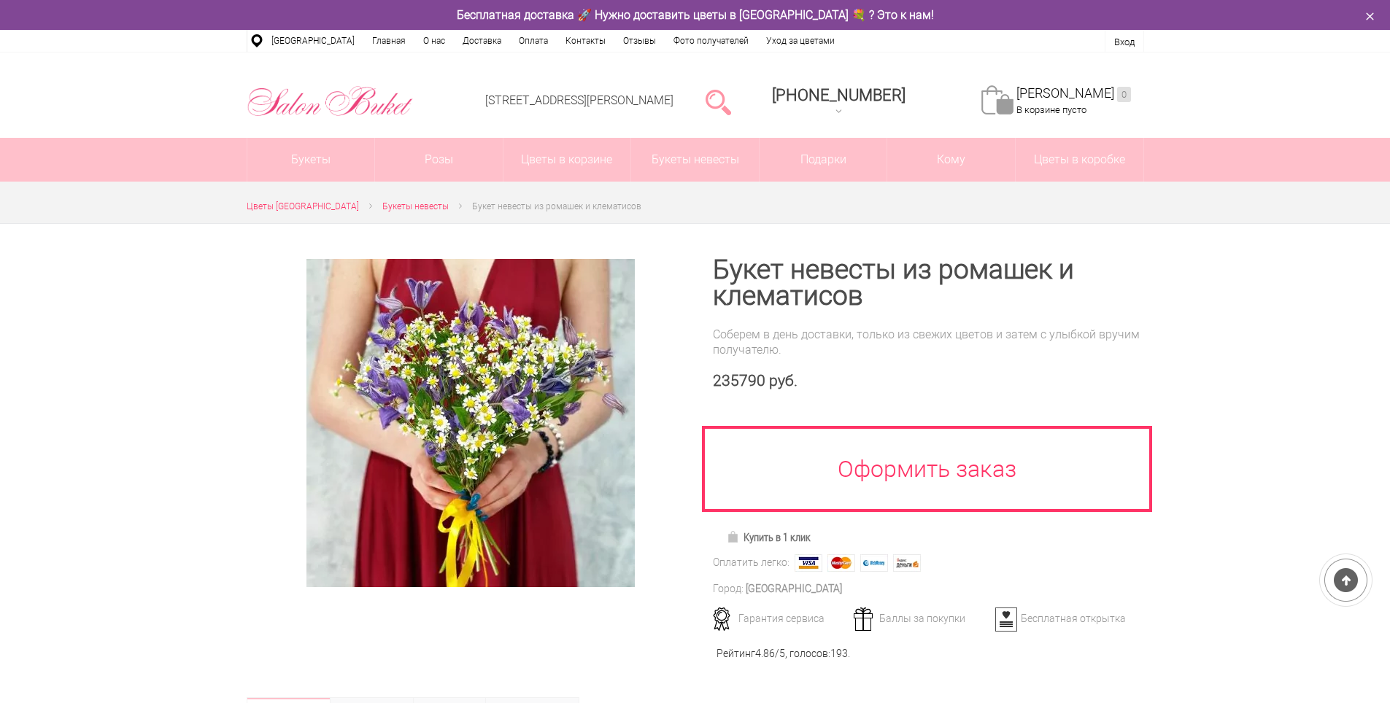
scroll to position [73, 0]
